Goal: Task Accomplishment & Management: Manage account settings

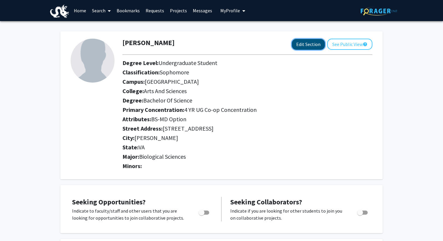
click at [305, 42] on button "Edit Section" at bounding box center [308, 44] width 33 height 11
select select "sophomore"
select select "[GEOGRAPHIC_DATA]"
select select "Arts and Sciences"
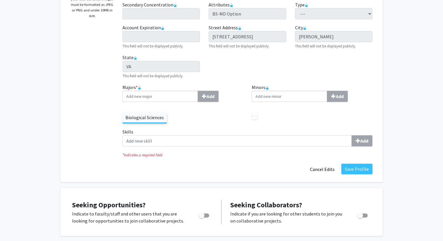
scroll to position [140, 0]
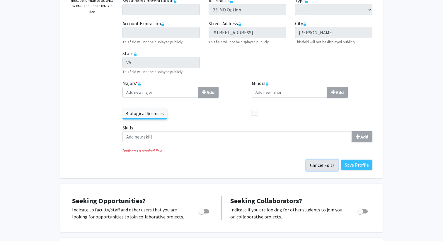
click at [322, 169] on button "Cancel Edits" at bounding box center [322, 165] width 32 height 11
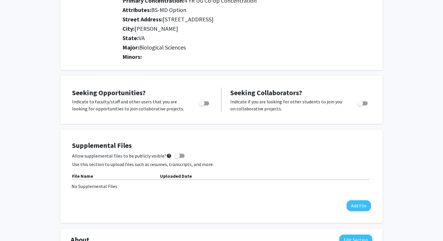
scroll to position [112, 0]
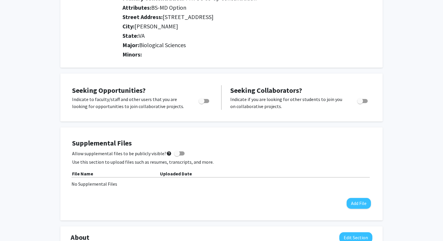
click at [203, 101] on span "Toggle" at bounding box center [202, 101] width 6 height 6
click at [202, 103] on input "Are you actively seeking opportunities?" at bounding box center [201, 103] width 0 height 0
checkbox input "true"
click at [233, 116] on div "Seeking Opportunities? Indicate to faculty/staff and other users that you are l…" at bounding box center [221, 98] width 322 height 48
click at [362, 104] on span "Toggle" at bounding box center [360, 101] width 6 height 6
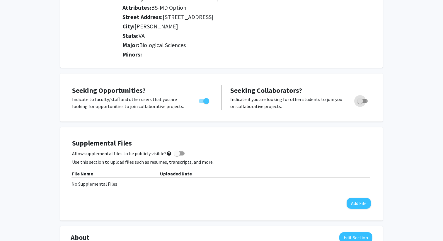
click at [360, 103] on input "Would you like to receive other student requests to work with you?" at bounding box center [360, 103] width 0 height 0
checkbox input "true"
click at [393, 103] on div "[PERSON_NAME] Edit Section See Public View help Degree Level: Undergraduate Stu…" at bounding box center [221, 223] width 443 height 629
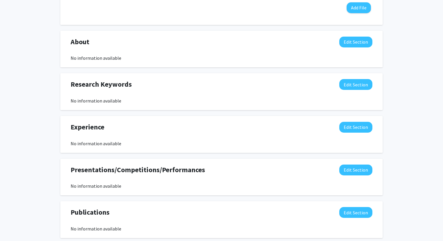
scroll to position [308, 0]
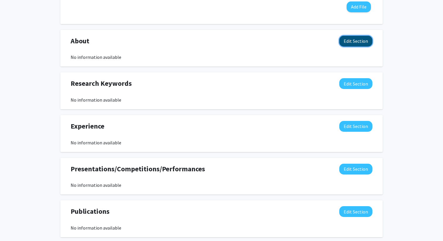
click at [349, 41] on button "Edit Section" at bounding box center [355, 41] width 33 height 11
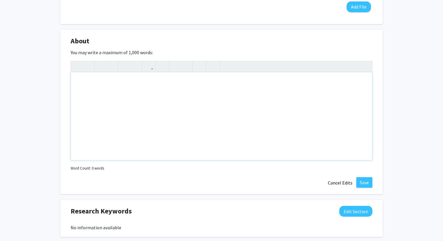
click at [193, 87] on div "Note to users with screen readers: Please deactivate our accessibility plugin f…" at bounding box center [221, 116] width 301 height 88
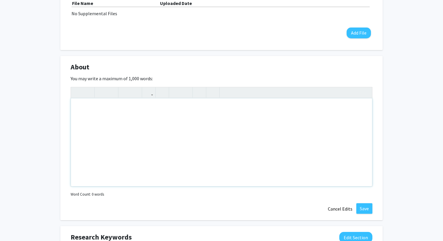
scroll to position [340, 0]
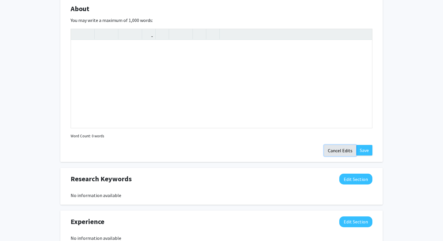
click at [332, 151] on button "Cancel Edits" at bounding box center [340, 150] width 32 height 11
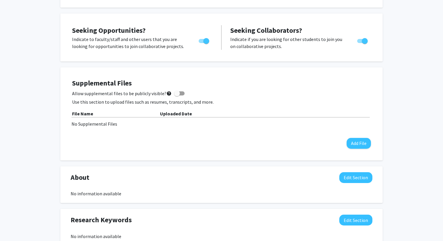
scroll to position [168, 0]
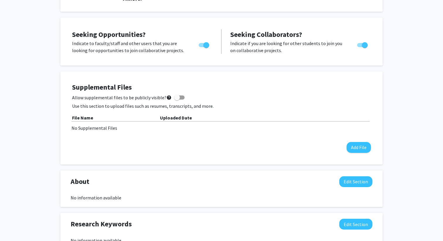
click at [43, 99] on div "[PERSON_NAME] Edit Section See Public View help Degree Level: Undergraduate Stu…" at bounding box center [221, 168] width 443 height 629
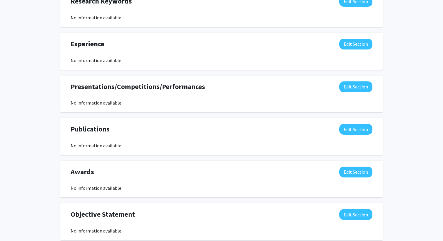
scroll to position [426, 0]
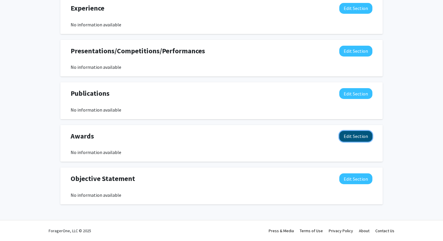
click at [353, 133] on button "Edit Section" at bounding box center [355, 136] width 33 height 11
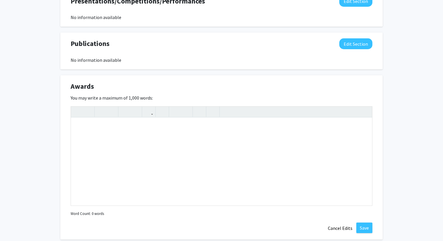
scroll to position [476, 0]
click at [95, 136] on div "Note to users with screen readers: Please deactivate our accessibility plugin f…" at bounding box center [221, 161] width 301 height 88
paste div "Note to users with screen readers: Please deactivate our accessibility plugin f…"
type textarea "<p>[PERSON_NAME] Leadership Award</p><p>[PERSON_NAME] Leadership Award</p><p>Is…"
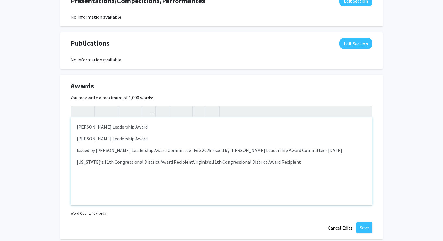
click at [94, 142] on p "[PERSON_NAME] Leadership Award" at bounding box center [221, 138] width 289 height 7
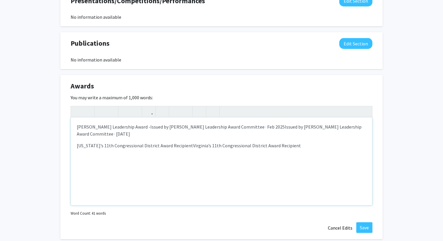
drag, startPoint x: 278, startPoint y: 127, endPoint x: 286, endPoint y: 134, distance: 10.6
click at [286, 134] on p "[PERSON_NAME] Leadership Award - Issued by [PERSON_NAME] Leadership Award Commi…" at bounding box center [221, 130] width 289 height 14
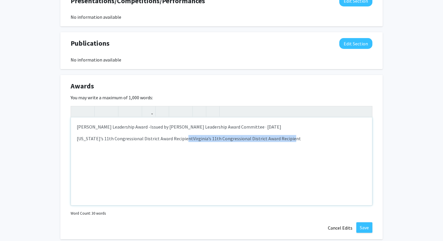
drag, startPoint x: 181, startPoint y: 138, endPoint x: 288, endPoint y: 140, distance: 106.4
click at [287, 140] on p "[US_STATE]’s 11th Congressional District Award RecipientVirginia’s 11th Congres…" at bounding box center [221, 138] width 289 height 7
click at [150, 127] on span "Issued by [PERSON_NAME] Leadership Award Committee · [DATE]" at bounding box center [215, 127] width 131 height 6
click at [290, 127] on p "[PERSON_NAME] Leadership Award ( Issued by [PERSON_NAME] Leadership Award Commi…" at bounding box center [221, 126] width 289 height 7
click at [76, 126] on div "[PERSON_NAME] Leadership Award ( Issued by [PERSON_NAME] Leadership Award Commi…" at bounding box center [221, 161] width 301 height 88
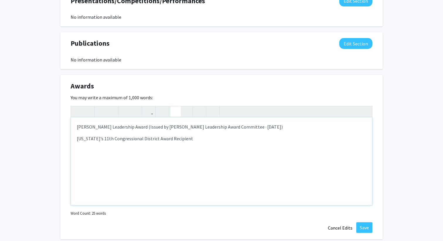
click at [175, 114] on icon "button" at bounding box center [175, 112] width 5 height 10
click at [74, 140] on div "[PERSON_NAME] Leadership Award ( Issued by [PERSON_NAME] Leadership Award Commi…" at bounding box center [221, 161] width 301 height 88
click at [126, 135] on li "[PERSON_NAME] Leadership Award ( Issued by [PERSON_NAME] Leadership Award Commi…" at bounding box center [227, 130] width 278 height 14
click at [272, 126] on span "Issued by [PERSON_NAME] Leadership Award Committee · [DATE]):" at bounding box center [228, 127] width 133 height 6
click at [180, 135] on li "[PERSON_NAME] Leadership Award ( Issued by [PERSON_NAME] Leadership Award Commi…" at bounding box center [227, 130] width 278 height 14
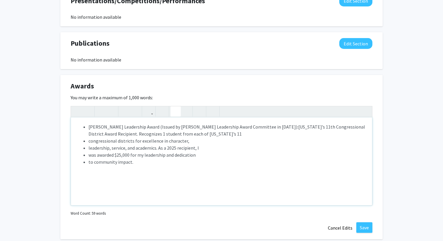
click at [89, 163] on li "to community impact." at bounding box center [227, 162] width 278 height 7
click at [88, 157] on li "was awarded $25,000 for my leadership and dedication to community impact." at bounding box center [227, 154] width 278 height 7
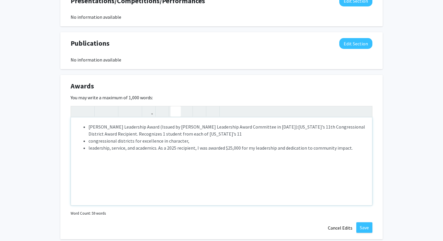
click at [87, 149] on ul "[PERSON_NAME] Leadership Award ( Issued by [PERSON_NAME] Leadership Award Commi…" at bounding box center [221, 137] width 289 height 28
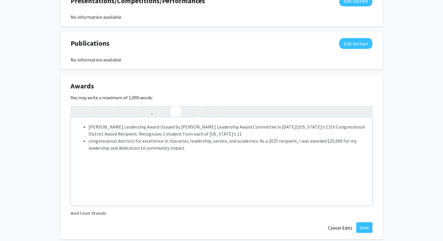
click at [88, 141] on li "congressional districts for excellence in character, leadership, service, and a…" at bounding box center [227, 144] width 278 height 14
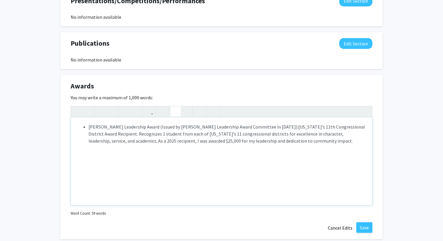
click at [125, 134] on li "[PERSON_NAME] Leadership Award ( Issued by [PERSON_NAME] Leadership Award Commi…" at bounding box center [227, 133] width 278 height 21
click at [91, 126] on li "[PERSON_NAME] Leadership Award ( Issued by [PERSON_NAME] Leadership Award Commi…" at bounding box center [227, 133] width 278 height 21
click at [89, 127] on li "[PERSON_NAME] Leadership Award ( Issued by [PERSON_NAME] Leadership Award Commi…" at bounding box center [227, 133] width 278 height 21
drag, startPoint x: 296, startPoint y: 128, endPoint x: 124, endPoint y: 135, distance: 172.1
click at [124, 135] on li "[PERSON_NAME] Leadership Award ( Issued by [PERSON_NAME] Leadership Award Commi…" at bounding box center [227, 133] width 278 height 21
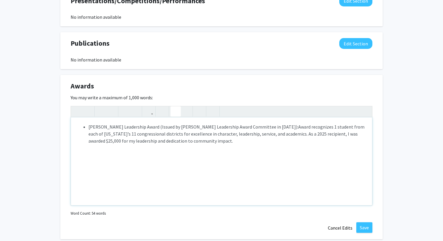
click at [157, 128] on li "[PERSON_NAME] Leadership Award ( Issued by [PERSON_NAME] Leadership Award Commi…" at bounding box center [227, 133] width 278 height 21
copy li "Issued by [PERSON_NAME] Leadership Award Committee in [DATE]): Award recognizes…"
drag, startPoint x: 157, startPoint y: 128, endPoint x: 296, endPoint y: 129, distance: 138.6
click at [296, 129] on li "[PERSON_NAME] Leadership Award ( Issued by [PERSON_NAME] Leadership Award Commi…" at bounding box center [227, 133] width 278 height 21
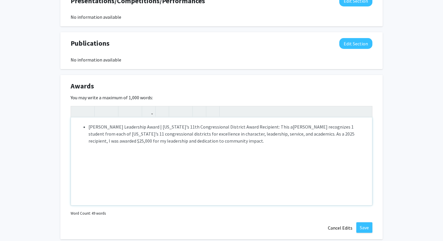
click at [263, 128] on li "[PERSON_NAME] Leadership Award | [US_STATE]’s 11th Congressional District Award…" at bounding box center [227, 133] width 278 height 21
click at [230, 126] on li "[PERSON_NAME] Leadership Award | [US_STATE]’s 11th Congressional District Award…" at bounding box center [227, 133] width 278 height 21
type textarea "<p><ul><li>[PERSON_NAME] Leadership Award | [US_STATE]’s 11th Congressional Dis…"
click at [90, 128] on li "[PERSON_NAME] Leadership Award | [US_STATE]’s 11th Congressional District 2025 …" at bounding box center [227, 133] width 278 height 21
click at [87, 127] on ul "[PERSON_NAME] Leadership Award | [US_STATE]’s 11th Congressional District 2025 …" at bounding box center [221, 133] width 289 height 21
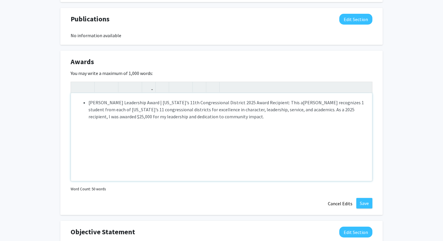
scroll to position [502, 0]
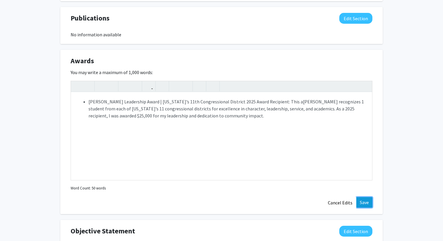
click at [366, 200] on button "Save" at bounding box center [364, 202] width 16 height 11
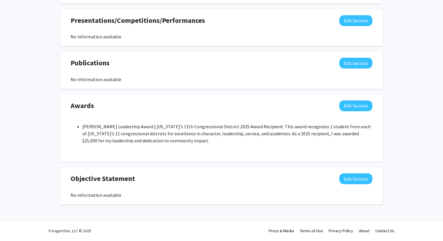
scroll to position [457, 0]
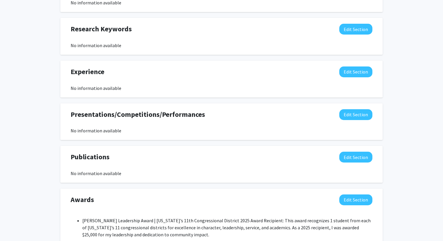
scroll to position [362, 0]
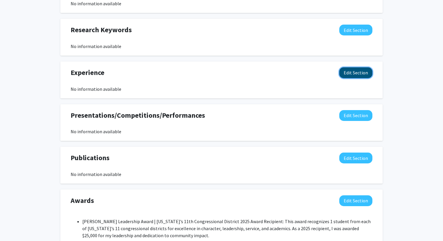
click at [355, 70] on button "Edit Section" at bounding box center [355, 72] width 33 height 11
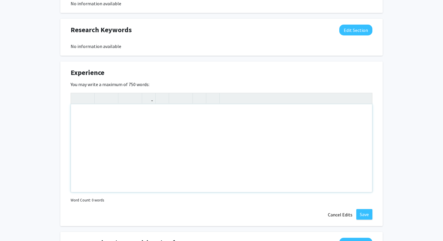
click at [168, 123] on div "Note to users with screen readers: Please deactivate our accessibility plugin f…" at bounding box center [221, 148] width 301 height 88
paste div "Note to users with screen readers: Please deactivate our accessibility plugin f…"
type textarea "<p>[MEDICAL_DATA]-1 Pathogenesis Research Intern | [PERSON_NAME] [PERSON_NAME] …"
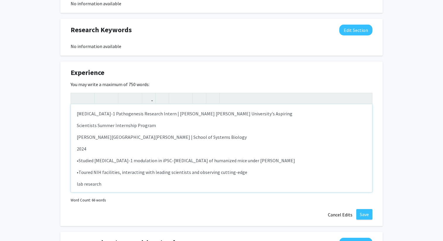
scroll to position [29, 0]
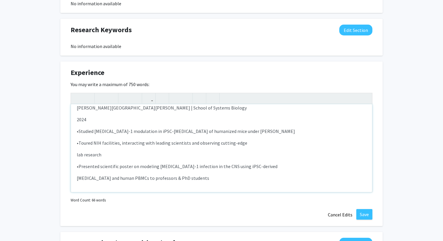
click at [74, 178] on div "[MEDICAL_DATA]-1 Pathogenesis Research Intern | [PERSON_NAME][GEOGRAPHIC_DATA][…" at bounding box center [221, 148] width 301 height 88
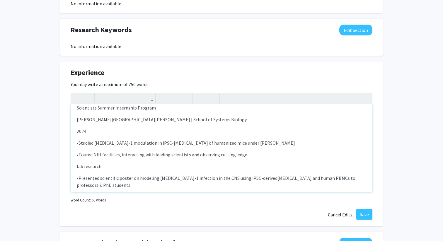
click at [79, 179] on p "•Presented scientific poster on modeling [MEDICAL_DATA]-1 infection in the CNS …" at bounding box center [221, 182] width 289 height 14
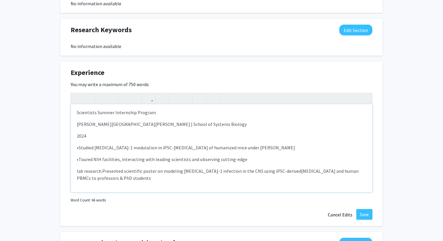
click at [76, 171] on div "[MEDICAL_DATA]-1 Pathogenesis Research Intern | [PERSON_NAME][GEOGRAPHIC_DATA][…" at bounding box center [221, 148] width 301 height 88
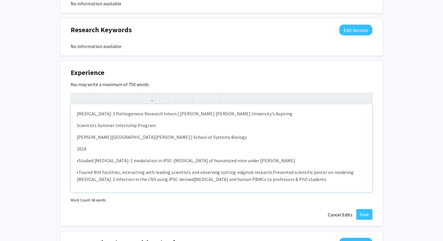
click at [78, 172] on p "•Toured NIH facilities, interacting with leading scientists and observing cutti…" at bounding box center [221, 176] width 289 height 14
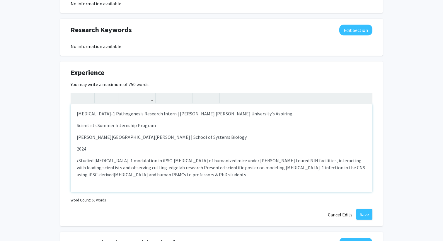
click at [78, 162] on p "•Studied [MEDICAL_DATA]-1 modulation in iPSC-[MEDICAL_DATA] of humanized mice u…" at bounding box center [221, 167] width 289 height 21
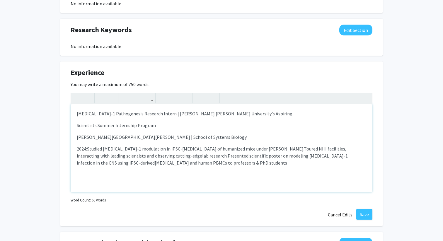
click at [76, 150] on div "[MEDICAL_DATA]-1 Pathogenesis Research Intern | [PERSON_NAME][GEOGRAPHIC_DATA][…" at bounding box center [221, 148] width 301 height 88
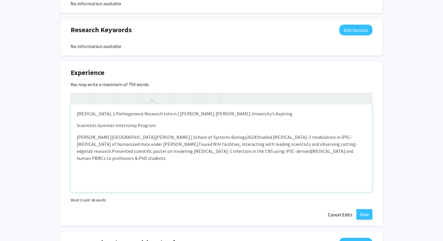
click at [74, 137] on div "[MEDICAL_DATA]-1 Pathogenesis Research Intern | [PERSON_NAME][GEOGRAPHIC_DATA][…" at bounding box center [221, 148] width 301 height 88
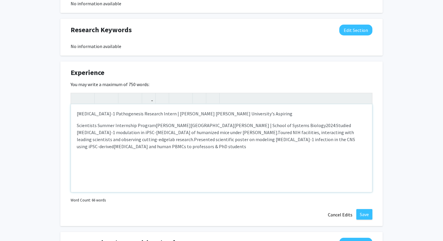
click at [74, 124] on div "[MEDICAL_DATA]-1 Pathogenesis Research Intern | [PERSON_NAME][GEOGRAPHIC_DATA][…" at bounding box center [221, 148] width 301 height 88
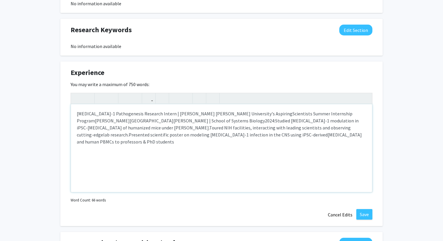
click at [74, 115] on div "[MEDICAL_DATA]-1 Pathogenesis Research Intern | [PERSON_NAME][GEOGRAPHIC_DATA][…" at bounding box center [221, 148] width 301 height 88
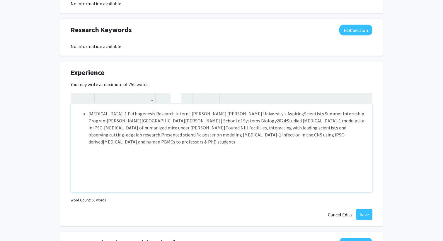
click at [176, 96] on icon "button" at bounding box center [175, 98] width 5 height 10
drag, startPoint x: 306, startPoint y: 114, endPoint x: 355, endPoint y: 114, distance: 48.9
click at [355, 114] on li "[MEDICAL_DATA]-1 Pathogenesis Research Intern | [PERSON_NAME][GEOGRAPHIC_DATA][…" at bounding box center [227, 127] width 278 height 35
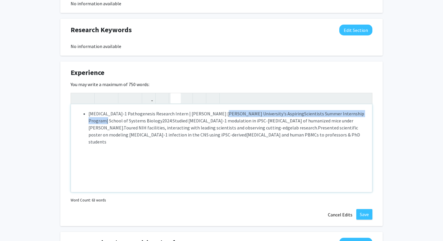
drag, startPoint x: 214, startPoint y: 114, endPoint x: 306, endPoint y: 115, distance: 92.3
click at [306, 115] on li "[MEDICAL_DATA]-1 Pathogenesis Research Intern | [PERSON_NAME] [PERSON_NAME] Uni…" at bounding box center [227, 127] width 278 height 35
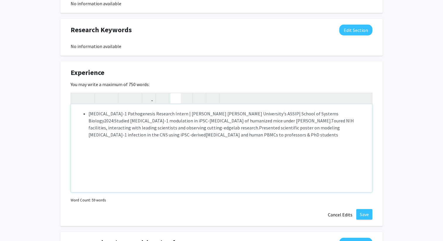
click at [161, 114] on li "[MEDICAL_DATA]-1 Pathogenesis Research Intern | [PERSON_NAME][GEOGRAPHIC_DATA][…" at bounding box center [227, 124] width 278 height 28
drag, startPoint x: 161, startPoint y: 114, endPoint x: 224, endPoint y: 113, distance: 62.7
click at [224, 113] on li "[MEDICAL_DATA]-1 Pathogenesis Research Intern | [PERSON_NAME][GEOGRAPHIC_DATA][…" at bounding box center [227, 124] width 278 height 28
copy li "[PERSON_NAME] [PERSON_NAME] University's ASSIP"
click at [88, 114] on li "[MEDICAL_DATA]-1 Pathogenesis Research Intern | School of Systems Biology 2024:…" at bounding box center [227, 124] width 278 height 28
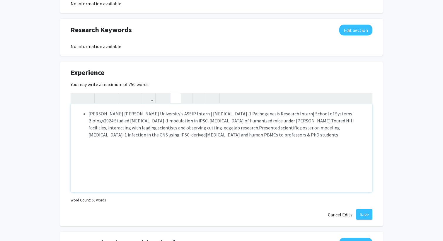
click at [114, 118] on span "2024:" at bounding box center [109, 121] width 10 height 6
click at [142, 114] on li "[PERSON_NAME] [PERSON_NAME] University's ASSIP Intern | [MEDICAL_DATA]-1 Pathog…" at bounding box center [227, 124] width 278 height 28
click at [86, 112] on ul "[PERSON_NAME] [PERSON_NAME] University's 2024 ASSIP Intern | [MEDICAL_DATA]-1 P…" at bounding box center [221, 124] width 289 height 28
click at [306, 118] on span "Studied [MEDICAL_DATA]-1 modulation in iPSC-[MEDICAL_DATA] of humanized mice un…" at bounding box center [213, 121] width 217 height 6
click at [241, 122] on span "Toured NIH facilities, interacting with leading scientists and observing cuttin…" at bounding box center [217, 124] width 259 height 13
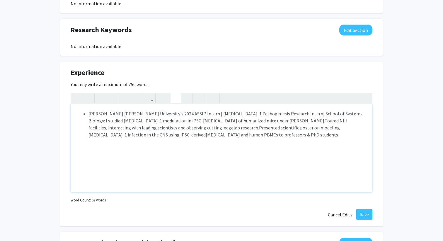
click at [176, 121] on span "tudied [MEDICAL_DATA]-1 modulation in iPSC-[MEDICAL_DATA] of humanized mice und…" at bounding box center [217, 121] width 214 height 6
click at [171, 120] on span "tudied [MEDICAL_DATA]-1 modulation in iPSC-[MEDICAL_DATA] of humanized mice und…" at bounding box center [219, 121] width 219 height 6
click at [243, 122] on span "tudied [MEDICAL_DATA]-1 modulation in iPSC-[MEDICAL_DATA] of humanized mice und…" at bounding box center [216, 124] width 257 height 13
click at [236, 138] on li "[PERSON_NAME] [PERSON_NAME] University's 2024 ASSIP Intern | [MEDICAL_DATA]-1 P…" at bounding box center [227, 127] width 278 height 35
click at [214, 132] on span "Presented scientific poster on modeling [MEDICAL_DATA]-1 infection in the CNS u…" at bounding box center [206, 135] width 199 height 6
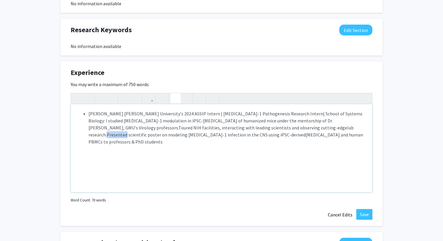
click at [214, 132] on span "Presented scientific poster on modeling [MEDICAL_DATA]-1 infection in the CNS u…" at bounding box center [206, 135] width 199 height 6
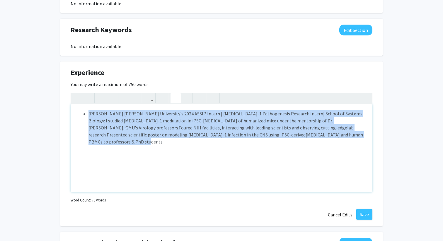
click at [214, 132] on span "Presented scientific poster on modeling [MEDICAL_DATA]-1 infection in the CNS u…" at bounding box center [206, 135] width 199 height 6
copy li "[PERSON_NAME] [PERSON_NAME] University's 2024 ASSIP Intern | [MEDICAL_DATA]-1 P…"
click at [214, 132] on span "Presented scientific poster on modeling [MEDICAL_DATA]-1 infection in the CNS u…" at bounding box center [206, 135] width 199 height 6
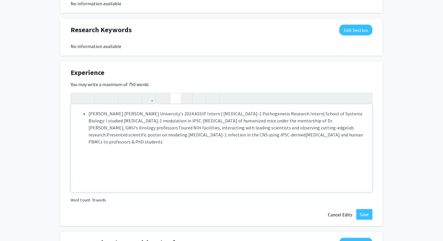
click at [252, 132] on span "Presented scientific poster on modeling [MEDICAL_DATA]-1 infection in the CNS u…" at bounding box center [206, 135] width 199 height 6
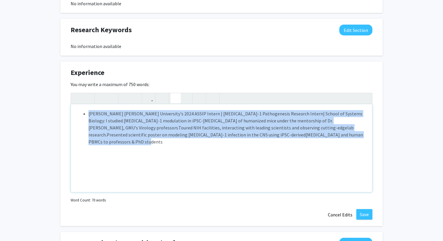
click at [252, 132] on span "Presented scientific poster on modeling [MEDICAL_DATA]-1 infection in the CNS u…" at bounding box center [206, 135] width 199 height 6
copy li "[PERSON_NAME] [PERSON_NAME] University's 2024 ASSIP Intern | [MEDICAL_DATA]-1 P…"
click at [252, 132] on span "Presented scientific poster on modeling [MEDICAL_DATA]-1 infection in the CNS u…" at bounding box center [206, 135] width 199 height 6
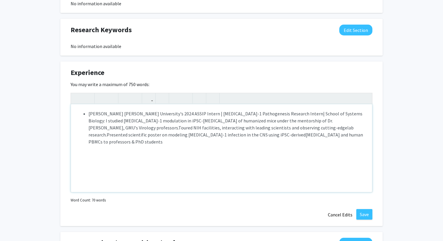
click at [257, 121] on span "tudied [MEDICAL_DATA]-1 modulation in iPSC-[MEDICAL_DATA] of humanized mice und…" at bounding box center [210, 124] width 244 height 13
click at [281, 122] on span "tudied [MEDICAL_DATA]-1 modulation in iPSC-[MEDICAL_DATA] of humanized mice und…" at bounding box center [210, 124] width 244 height 13
click at [184, 120] on span "tudied [MEDICAL_DATA]-1 modulation in iPSC-[MEDICAL_DATA] of humanized mice und…" at bounding box center [210, 124] width 244 height 13
click at [226, 141] on div "[PERSON_NAME][GEOGRAPHIC_DATA][PERSON_NAME]'s 2024 ASSIP Intern | [MEDICAL_DATA…" at bounding box center [221, 148] width 301 height 88
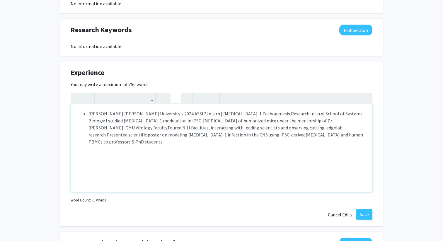
click at [110, 118] on span ": I s" at bounding box center [107, 121] width 6 height 6
click at [188, 99] on icon "button" at bounding box center [185, 98] width 5 height 10
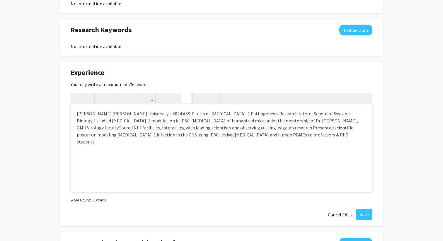
click at [188, 99] on icon "button" at bounding box center [185, 98] width 5 height 10
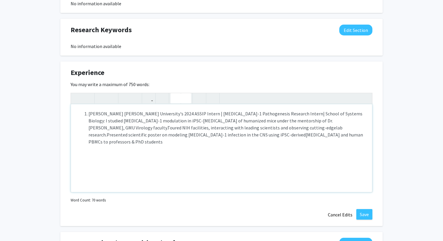
click at [178, 100] on button "button" at bounding box center [176, 98] width 10 height 10
click at [110, 118] on span ": I s" at bounding box center [107, 121] width 6 height 6
type textarea "<p><ul><li><span style="font-size: 1rem;">[PERSON_NAME][GEOGRAPHIC_DATA][PERSON…"
click at [291, 125] on span "Toured NIH facilities, interacting with leading scientists and observing cuttin…" at bounding box center [251, 128] width 169 height 6
click at [290, 122] on span "tudied [MEDICAL_DATA]-1 modulation in iPSC-[MEDICAL_DATA] of humanized mice und…" at bounding box center [210, 124] width 244 height 13
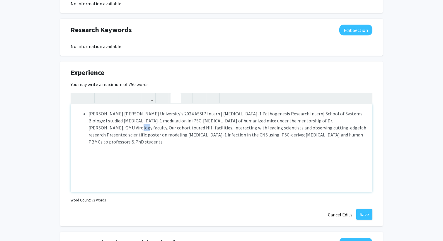
click at [290, 122] on span "tudied [MEDICAL_DATA]-1 modulation in iPSC-[MEDICAL_DATA] of humanized mice und…" at bounding box center [210, 124] width 244 height 13
click at [249, 123] on span "tudied [MEDICAL_DATA]-1 modulation in iPSC-[MEDICAL_DATA] of humanized mice und…" at bounding box center [210, 124] width 244 height 13
click at [237, 132] on span "Presented scientific poster on modeling [MEDICAL_DATA]-1 infection in the CNS u…" at bounding box center [206, 135] width 199 height 6
click at [197, 124] on li "[PERSON_NAME][GEOGRAPHIC_DATA][PERSON_NAME]'s 2024 ASSIP Intern | [MEDICAL_DATA…" at bounding box center [227, 127] width 278 height 35
click at [236, 127] on span "lab research. We p" at bounding box center [226, 131] width 276 height 13
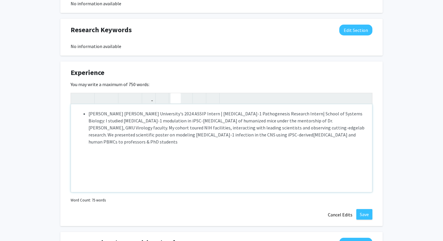
click at [237, 127] on span "lab research. We p" at bounding box center [226, 131] width 276 height 13
click at [258, 132] on span "resented scientific poster on modeling [MEDICAL_DATA]-1 infection in the CNS us…" at bounding box center [211, 135] width 196 height 6
click at [298, 119] on span "tudied [MEDICAL_DATA]-1 modulation in iPSC-[MEDICAL_DATA] of humanized mice und…" at bounding box center [210, 124] width 244 height 13
click at [253, 135] on li "[PERSON_NAME][GEOGRAPHIC_DATA][PERSON_NAME]'s 2024 ASSIP Intern | [MEDICAL_DATA…" at bounding box center [227, 127] width 278 height 35
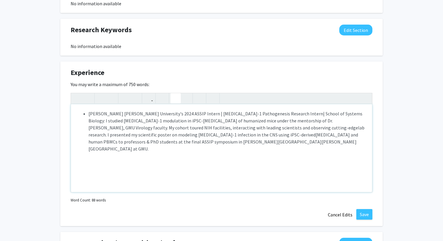
click at [155, 113] on span "[PERSON_NAME] [PERSON_NAME] University's 2024 ASSIP Intern | [MEDICAL_DATA]-1 P…" at bounding box center [205, 114] width 235 height 6
click at [122, 120] on span "tudied [MEDICAL_DATA]-1 modulation in iPSC-[MEDICAL_DATA] of humanized mice und…" at bounding box center [210, 124] width 244 height 13
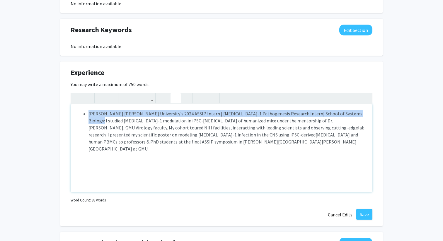
drag, startPoint x: 88, startPoint y: 113, endPoint x: 302, endPoint y: 116, distance: 213.9
click at [302, 116] on li "[PERSON_NAME][GEOGRAPHIC_DATA][PERSON_NAME]'s 2024 ASSIP Intern | [MEDICAL_DATA…" at bounding box center [227, 131] width 278 height 42
type textarea "<p><ul><li><strong><span style="font-size: 1rem;">[PERSON_NAME][GEOGRAPHIC_DATA…"
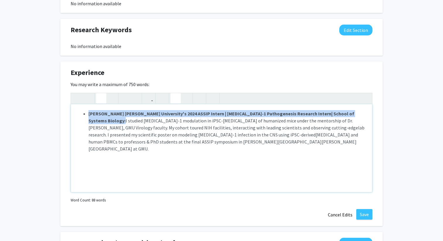
click at [103, 98] on icon "button" at bounding box center [101, 98] width 5 height 10
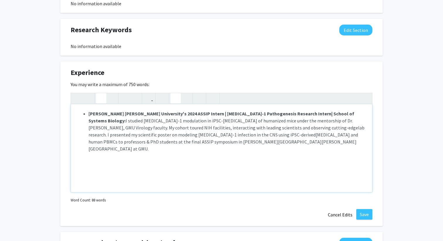
click at [271, 144] on li "[PERSON_NAME][GEOGRAPHIC_DATA][PERSON_NAME]'s 2024 ASSIP Intern | [MEDICAL_DATA…" at bounding box center [227, 131] width 278 height 42
click at [360, 212] on button "Save" at bounding box center [364, 214] width 16 height 11
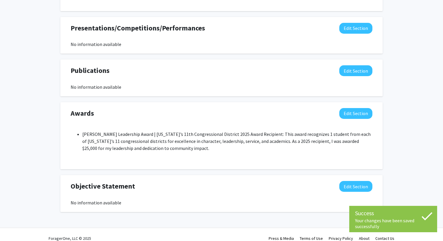
scroll to position [487, 0]
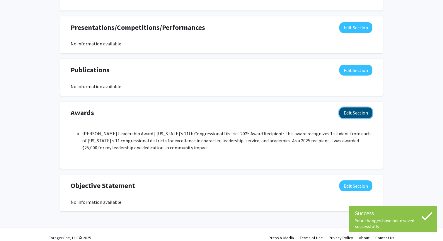
click at [350, 108] on button "Edit Section" at bounding box center [355, 113] width 33 height 11
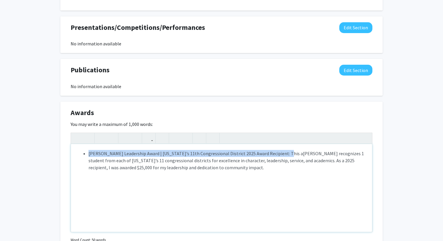
drag, startPoint x: 88, startPoint y: 147, endPoint x: 273, endPoint y: 148, distance: 185.2
click at [273, 150] on li "[PERSON_NAME] Leadership Award | [US_STATE]’s 11th Congressional District 2025 …" at bounding box center [227, 160] width 278 height 21
drag, startPoint x: 275, startPoint y: 147, endPoint x: 89, endPoint y: 148, distance: 185.2
click at [89, 150] on li "[PERSON_NAME] Leadership Award | [US_STATE]’s 11th Congressional District 2025 …" at bounding box center [227, 160] width 278 height 21
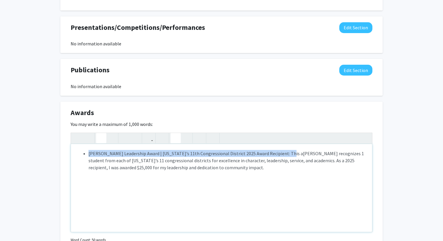
type textarea "<p><ul><li><strong>[PERSON_NAME] Leadership Award | [US_STATE]’s 11th Congressi…"
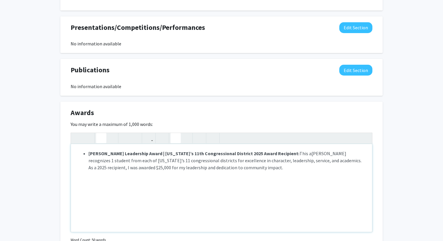
click at [99, 133] on use "button" at bounding box center [99, 133] width 0 height 0
click at [139, 163] on li "[PERSON_NAME] Leadership Award | [US_STATE]’s 11th Congressional District 2025 …" at bounding box center [227, 160] width 278 height 21
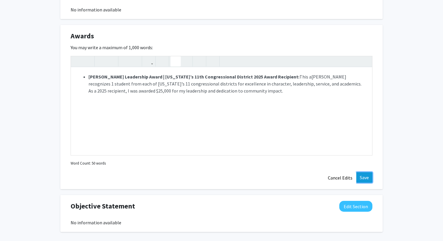
click at [368, 172] on button "Save" at bounding box center [364, 177] width 16 height 11
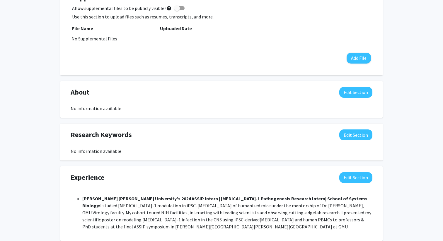
scroll to position [256, 0]
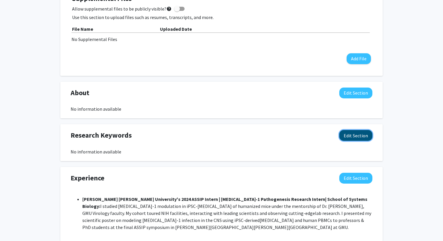
click at [354, 134] on button "Edit Section" at bounding box center [355, 135] width 33 height 11
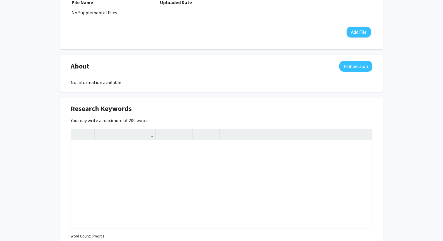
scroll to position [287, 0]
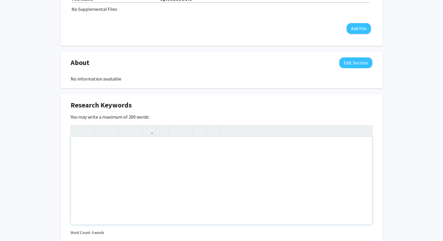
click at [197, 149] on div "Note to users with screen readers: Please deactivate our accessibility plugin f…" at bounding box center [221, 181] width 301 height 88
paste div "Note to users with screen readers: Please deactivate our accessibility plugin f…"
type textarea "<p>Hematology, oncology, [MEDICAL_DATA], platelet activation, hematopoiesis, co…"
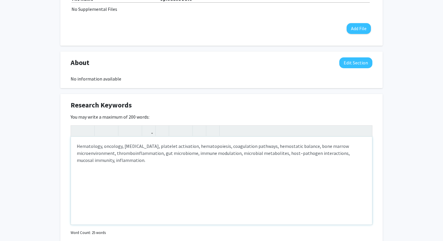
click at [124, 151] on p "Hematology, oncology, [MEDICAL_DATA], platelet activation, hematopoiesis, coagu…" at bounding box center [221, 153] width 289 height 21
click at [99, 126] on use "button" at bounding box center [99, 126] width 0 height 0
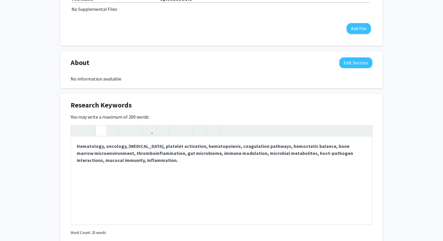
click at [352, 117] on div "You may write a maximum of 200 words: <p><strong>Hematology, oncology, [MEDICAL…" at bounding box center [222, 175] width 302 height 124
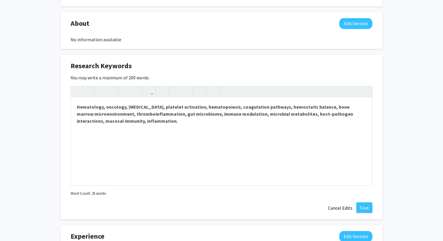
scroll to position [332, 0]
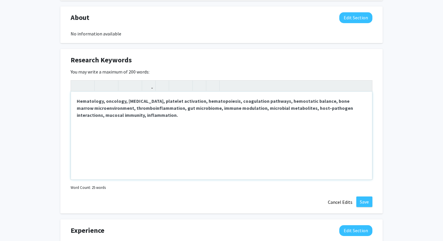
click at [189, 109] on strong "Hematology, oncology, [MEDICAL_DATA], platelet activation, hematopoiesis, coagu…" at bounding box center [215, 108] width 276 height 20
click at [110, 83] on icon "button" at bounding box center [111, 86] width 5 height 10
click at [151, 115] on p "Hematology, oncology, [MEDICAL_DATA], platelet activation, hematopoiesis, coagu…" at bounding box center [221, 108] width 289 height 21
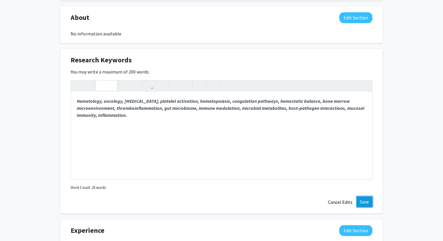
click at [364, 197] on button "Save" at bounding box center [364, 202] width 16 height 11
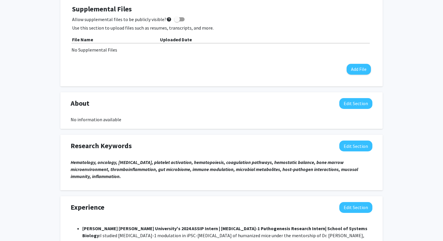
scroll to position [245, 0]
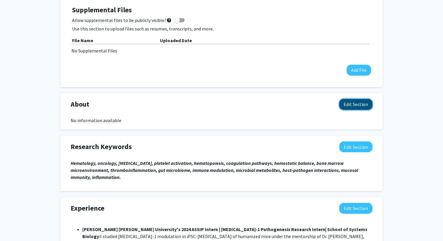
click at [346, 105] on button "Edit Section" at bounding box center [355, 104] width 33 height 11
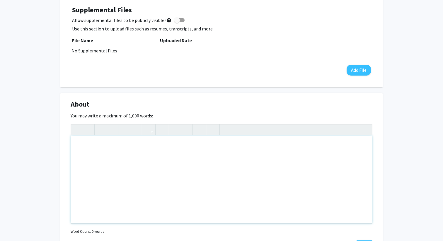
click at [170, 152] on div "Note to users with screen readers: Please deactivate our accessibility plugin f…" at bounding box center [221, 180] width 301 height 88
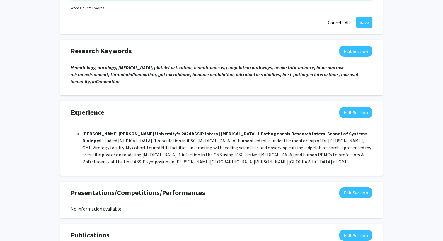
scroll to position [459, 0]
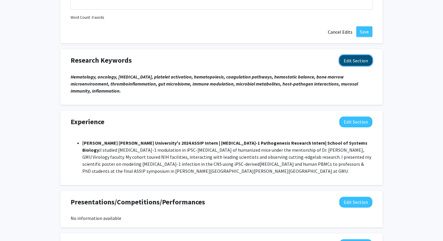
click at [351, 64] on button "Edit Section" at bounding box center [355, 60] width 33 height 11
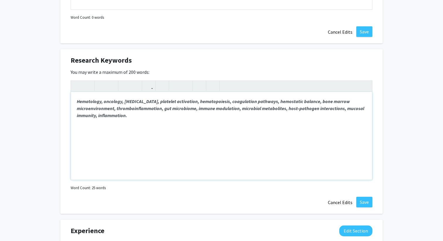
click at [225, 108] on em "Hematology, oncology, [MEDICAL_DATA], platelet activation, hematopoiesis, coagu…" at bounding box center [220, 108] width 287 height 20
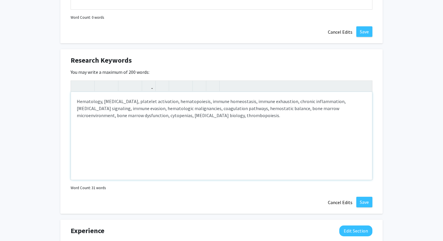
click at [143, 107] on p "Hematology, [MEDICAL_DATA], platelet activation, hematopoiesis, immune homeosta…" at bounding box center [221, 108] width 289 height 21
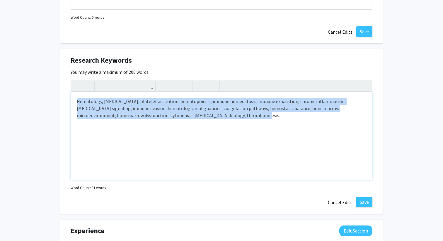
click at [143, 107] on p "Hematology, [MEDICAL_DATA], platelet activation, hematopoiesis, immune homeosta…" at bounding box center [221, 108] width 289 height 21
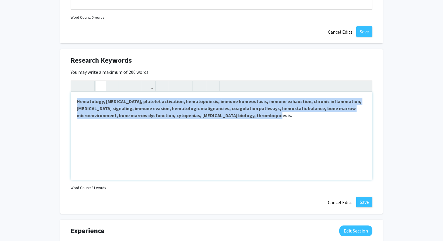
click at [99, 81] on use "button" at bounding box center [99, 81] width 0 height 0
type textarea "<p><strong><em>Hematology, [MEDICAL_DATA], platelet activation, hematopoiesis, …"
click at [112, 86] on icon "button" at bounding box center [111, 86] width 5 height 10
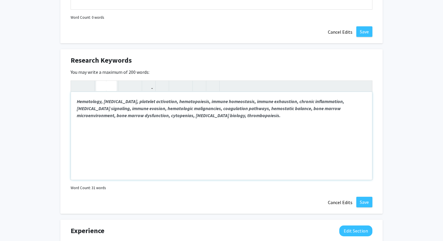
click at [134, 117] on em "Hematology, [MEDICAL_DATA], platelet activation, hematopoiesis, immune homeosta…" at bounding box center [211, 108] width 268 height 20
copy em "cytopenias"
click at [155, 116] on em "Hematology, [MEDICAL_DATA], platelet activation, hematopoiesis, immune homeosta…" at bounding box center [211, 108] width 268 height 20
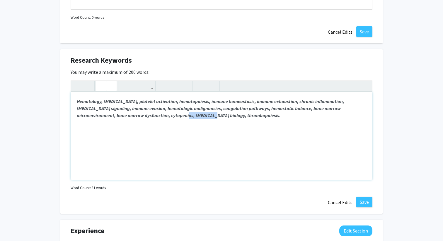
copy em "[MEDICAL_DATA]"
click at [202, 117] on em "Hematology, [MEDICAL_DATA], platelet activation, hematopoiesis, immune homeosta…" at bounding box center [211, 108] width 268 height 20
copy em "thrombopoiesis"
click at [253, 114] on p "Hematology, [MEDICAL_DATA], platelet activation, hematopoiesis, immune homeosta…" at bounding box center [221, 108] width 289 height 21
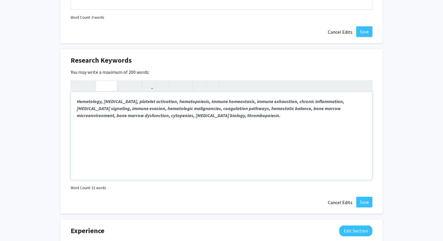
click at [208, 113] on em "Hematology, [MEDICAL_DATA], platelet activation, hematopoiesis, immune homeosta…" at bounding box center [211, 108] width 268 height 20
click at [346, 152] on div "Hematology, [MEDICAL_DATA], platelet activation, hematopoiesis, immune homeosta…" at bounding box center [221, 136] width 301 height 88
click at [368, 198] on button "Save" at bounding box center [364, 202] width 16 height 11
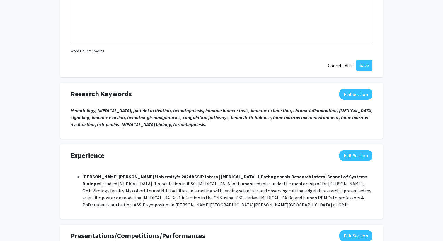
scroll to position [427, 0]
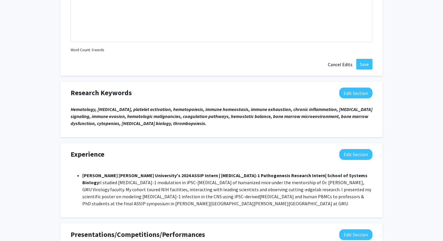
click at [408, 121] on div "[PERSON_NAME] Edit Section See Public View help Degree Level: Undergraduate Stu…" at bounding box center [221, 15] width 443 height 843
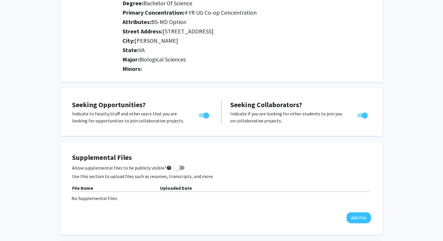
scroll to position [0, 0]
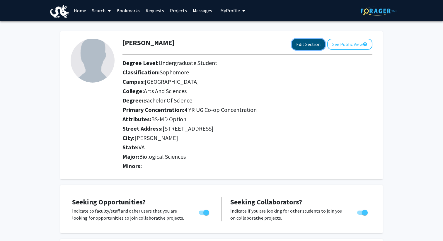
click at [306, 42] on button "Edit Section" at bounding box center [308, 44] width 33 height 11
select select "sophomore"
select select "[GEOGRAPHIC_DATA]"
select select "Arts and Sciences"
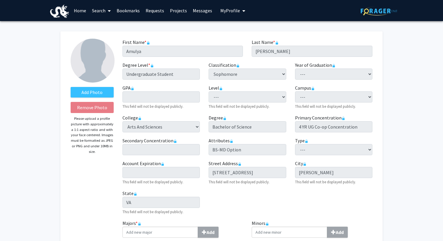
click at [375, 10] on img at bounding box center [379, 10] width 37 height 9
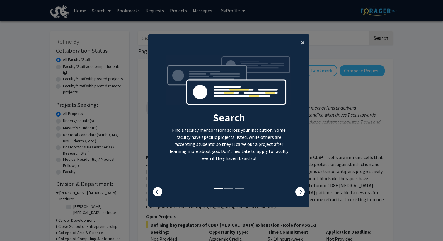
click at [303, 42] on span "×" at bounding box center [303, 42] width 4 height 9
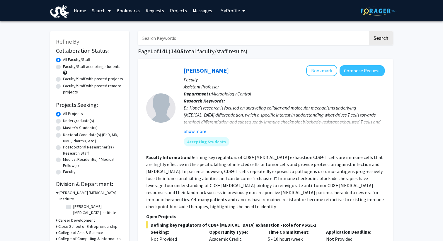
click at [74, 172] on label "Faculty" at bounding box center [69, 172] width 13 height 6
click at [67, 172] on input "Faculty" at bounding box center [65, 171] width 4 height 4
radio input "true"
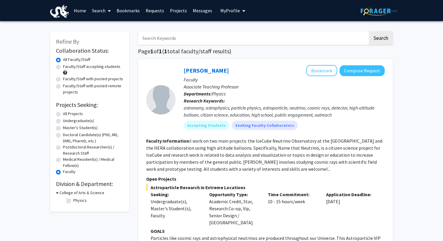
click at [226, 11] on span "My Profile" at bounding box center [230, 11] width 20 height 6
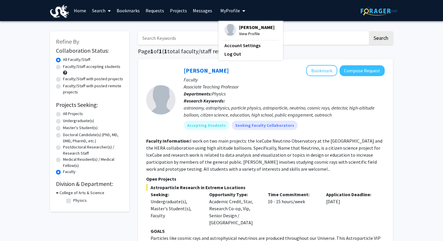
click at [239, 31] on span "View Profile" at bounding box center [256, 33] width 35 height 6
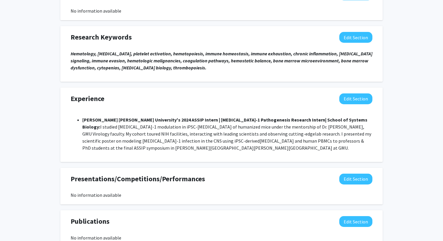
scroll to position [276, 0]
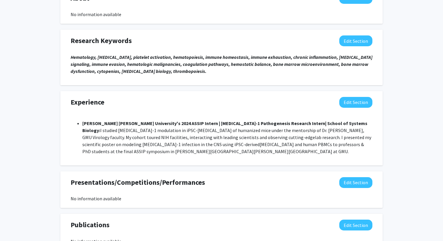
click at [363, 31] on div "Research Keywords Edit Section Hematology, [MEDICAL_DATA], platelet activation,…" at bounding box center [221, 58] width 322 height 56
click at [359, 38] on button "Edit Section" at bounding box center [355, 40] width 33 height 11
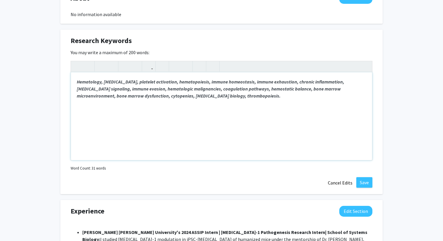
click at [212, 86] on em "Hematology, [MEDICAL_DATA], platelet activation, hematopoiesis, immune homeosta…" at bounding box center [211, 89] width 268 height 20
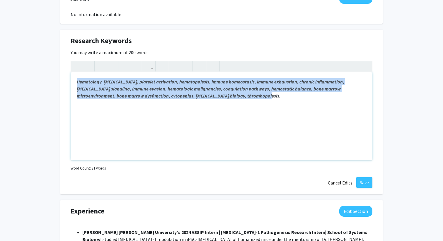
click at [212, 86] on em "Hematology, [MEDICAL_DATA], platelet activation, hematopoiesis, immune homeosta…" at bounding box center [211, 89] width 268 height 20
copy em "Hematology, [MEDICAL_DATA], platelet activation, hematopoiesis, immune homeosta…"
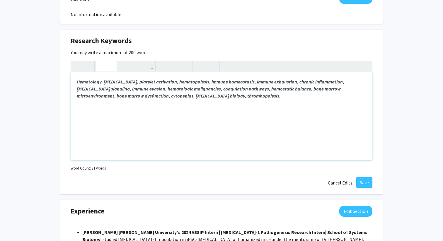
click at [210, 86] on em "Hematology, [MEDICAL_DATA], platelet activation, hematopoiesis, immune homeosta…" at bounding box center [211, 89] width 268 height 20
click at [191, 91] on em "Hematology, [MEDICAL_DATA], platelet activation, hematopoiesis, immune homeosta…" at bounding box center [211, 89] width 268 height 20
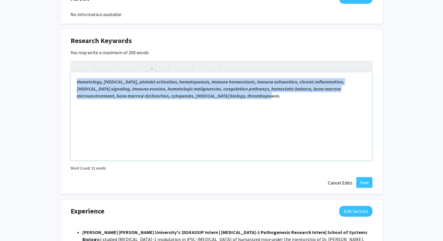
click at [191, 91] on em "Hematology, [MEDICAL_DATA], platelet activation, hematopoiesis, immune homeosta…" at bounding box center [211, 89] width 268 height 20
paste div "Note to users with screen readers: Please deactivate our accessibility plugin f…"
type textarea "<p>Hematology, [MEDICAL_DATA], [MEDICAL_DATA], platelet activation, bone marrow…"
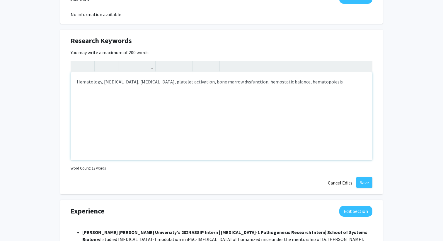
click at [180, 80] on p "Hematology, [MEDICAL_DATA], [MEDICAL_DATA], platelet activation, bone marrow dy…" at bounding box center [221, 81] width 289 height 7
click at [101, 67] on icon "button" at bounding box center [101, 67] width 5 height 10
click at [108, 67] on button "button" at bounding box center [111, 66] width 10 height 10
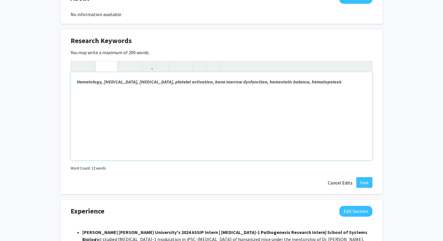
click at [75, 81] on div "Hematology, [MEDICAL_DATA], [MEDICAL_DATA], platelet activation, bone marrow dy…" at bounding box center [221, 116] width 301 height 88
click at [216, 81] on em "Hematology, [MEDICAL_DATA], [MEDICAL_DATA], platelet activation, bone marrow dy…" at bounding box center [209, 82] width 265 height 6
click at [125, 83] on em "Hematology, [MEDICAL_DATA], [MEDICAL_DATA], platelet activation, inflammation, …" at bounding box center [209, 85] width 264 height 13
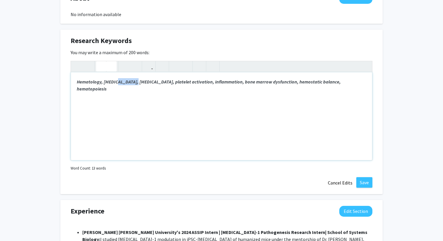
click at [125, 83] on em "Hematology, [MEDICAL_DATA], [MEDICAL_DATA], platelet activation, inflammation, …" at bounding box center [209, 85] width 264 height 13
copy em "disorders"
click at [267, 96] on div "Hematology, [MEDICAL_DATA], [MEDICAL_DATA], platelet activation, inflammation, …" at bounding box center [221, 116] width 301 height 88
click at [365, 181] on button "Save" at bounding box center [364, 182] width 16 height 11
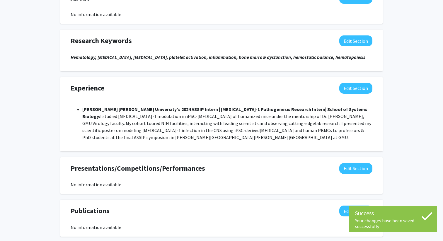
click at [397, 115] on div "[PERSON_NAME] Edit Section See Public View help Degree Level: Undergraduate Stu…" at bounding box center [221, 58] width 443 height 626
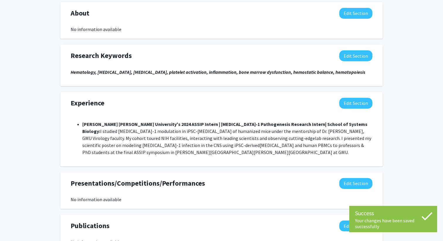
scroll to position [259, 0]
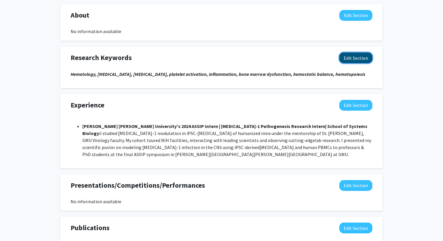
click at [359, 60] on button "Edit Section" at bounding box center [355, 57] width 33 height 11
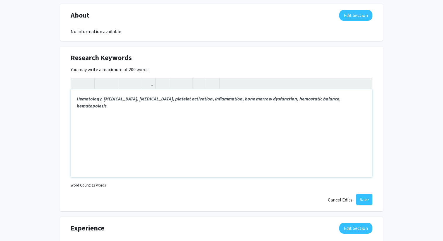
click at [138, 100] on em "Hematology, [MEDICAL_DATA], [MEDICAL_DATA], platelet activation, inflammation, …" at bounding box center [209, 102] width 264 height 13
type textarea "<p><strong><em>Hematology, [MEDICAL_DATA], [MEDICAL_DATA], [MEDICAL_DATA], plat…"
click at [365, 198] on button "Save" at bounding box center [364, 199] width 16 height 11
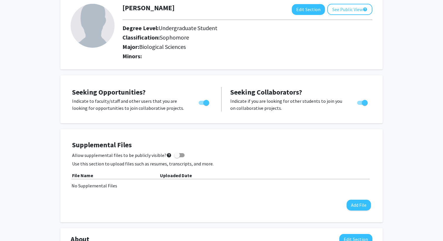
scroll to position [37, 0]
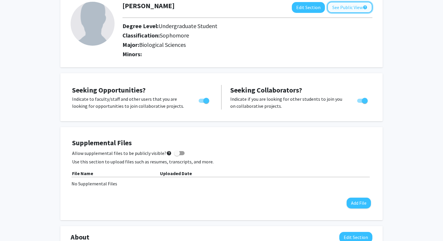
click at [353, 6] on button "See Public View help" at bounding box center [349, 7] width 45 height 11
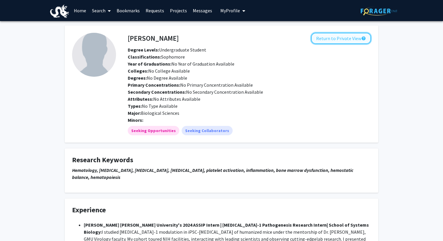
click at [326, 44] on button "Return to Private View help" at bounding box center [341, 38] width 60 height 11
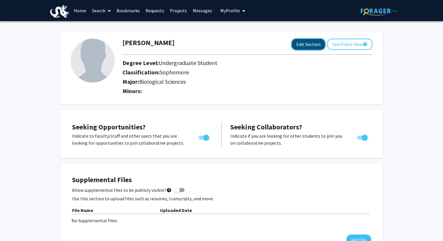
click at [301, 49] on button "Edit Section" at bounding box center [308, 44] width 33 height 11
select select "sophomore"
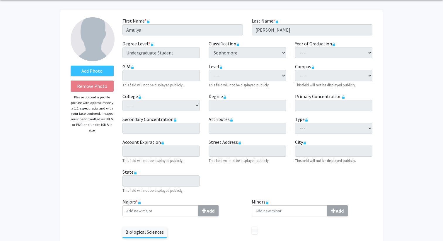
scroll to position [20, 0]
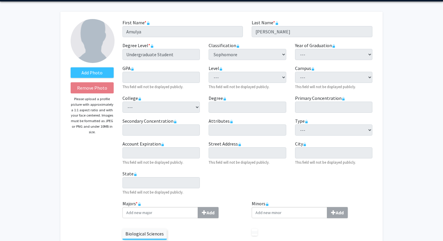
click at [142, 85] on small "This field will not be displayed publicly." at bounding box center [152, 86] width 61 height 5
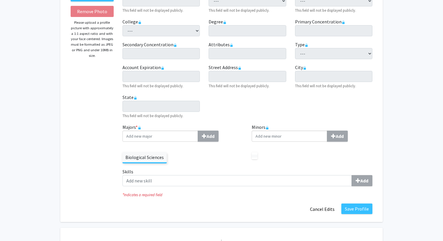
scroll to position [105, 0]
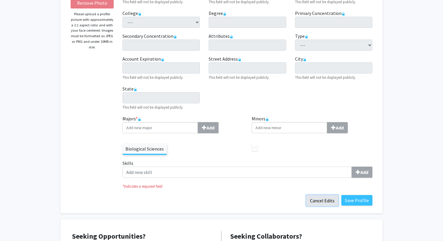
click at [321, 197] on button "Cancel Edits" at bounding box center [322, 200] width 32 height 11
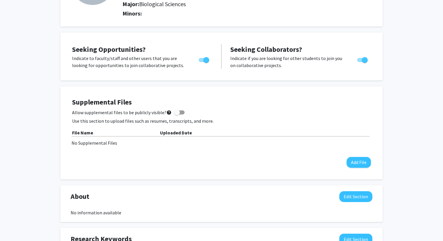
scroll to position [0, 0]
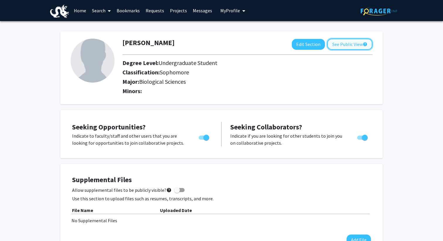
click at [356, 45] on button "See Public View help" at bounding box center [349, 44] width 45 height 11
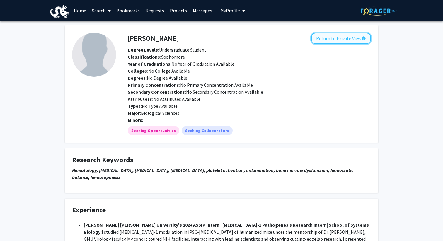
click at [334, 41] on button "Return to Private View help" at bounding box center [341, 38] width 60 height 11
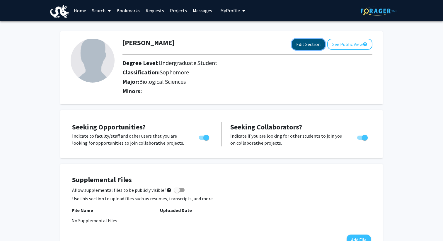
click at [311, 47] on button "Edit Section" at bounding box center [308, 44] width 33 height 11
select select "sophomore"
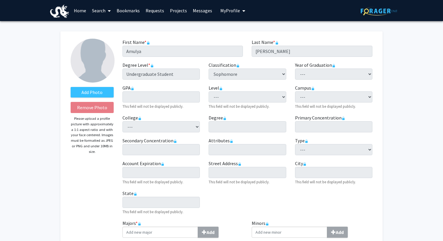
click at [235, 11] on span "My Profile" at bounding box center [230, 11] width 20 height 6
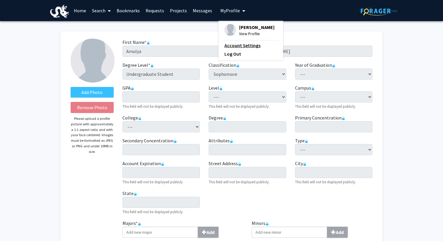
click at [237, 45] on link "Account Settings" at bounding box center [250, 45] width 53 height 7
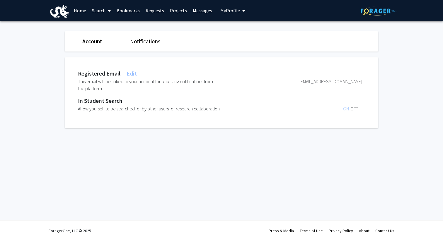
click at [346, 109] on span "ON" at bounding box center [346, 109] width 7 height 6
click at [144, 42] on link "Notifications" at bounding box center [145, 41] width 30 height 7
click at [99, 43] on link "Account" at bounding box center [91, 41] width 19 height 7
click at [227, 11] on span "My Profile" at bounding box center [230, 11] width 20 height 6
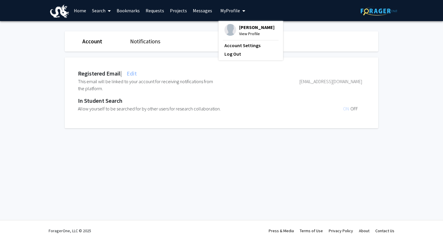
click at [246, 26] on span "[PERSON_NAME]" at bounding box center [256, 27] width 35 height 6
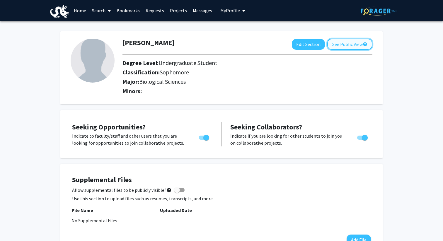
click at [332, 47] on button "See Public View help" at bounding box center [349, 44] width 45 height 11
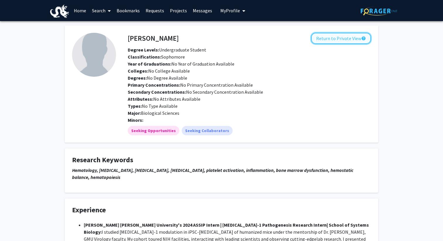
click at [322, 39] on button "Return to Private View help" at bounding box center [341, 38] width 60 height 11
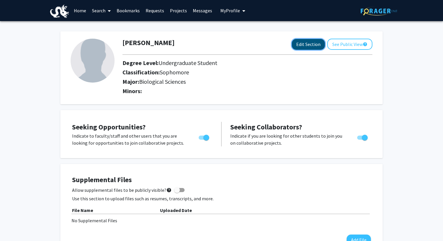
click at [304, 46] on button "Edit Section" at bounding box center [308, 44] width 33 height 11
select select "sophomore"
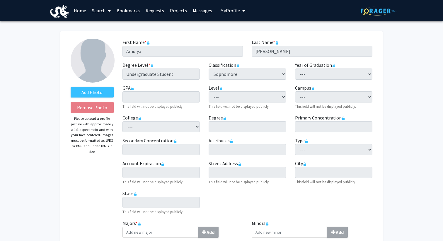
click at [267, 108] on small "This field will not be displayed publicly." at bounding box center [239, 106] width 61 height 5
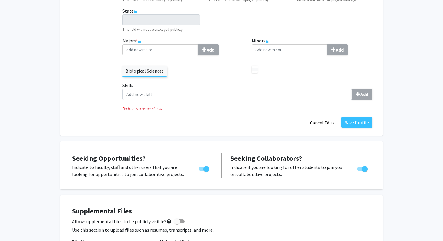
scroll to position [168, 0]
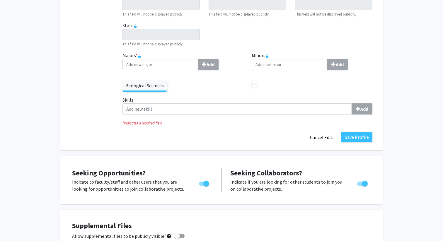
click at [257, 86] on p at bounding box center [255, 84] width 6 height 7
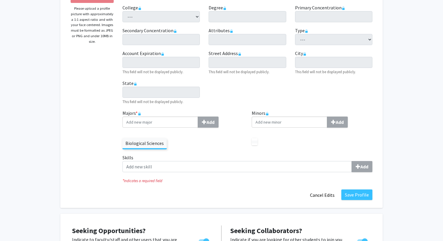
scroll to position [107, 0]
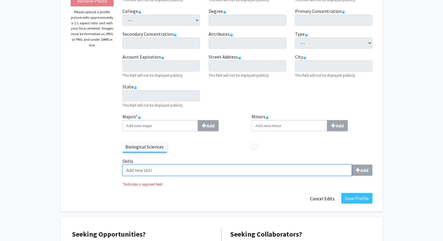
click at [294, 171] on input "Skills Add" at bounding box center [236, 170] width 229 height 11
click at [314, 169] on input "Skills Add" at bounding box center [236, 170] width 229 height 11
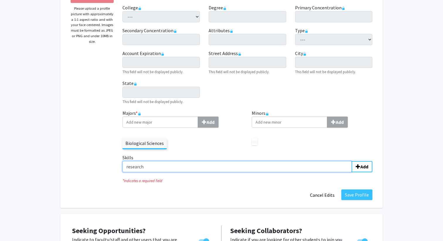
scroll to position [115, 0]
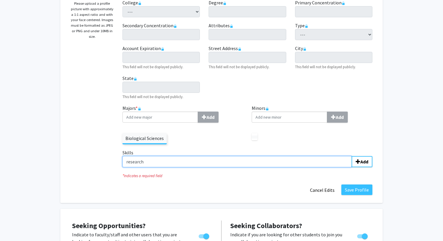
click at [128, 161] on input "research" at bounding box center [236, 161] width 229 height 11
type input "Research"
click at [136, 162] on input "Research" at bounding box center [236, 161] width 229 height 11
type input "Critical Thinking"
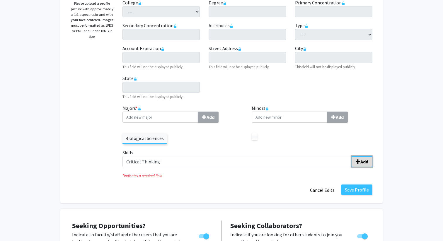
click at [363, 163] on b "Add" at bounding box center [364, 162] width 8 height 6
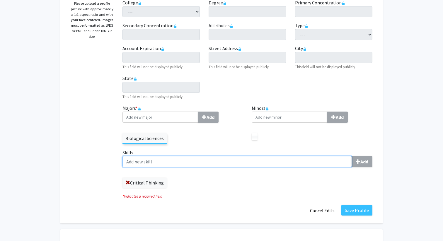
click at [184, 163] on input "Skills Add" at bounding box center [236, 161] width 229 height 11
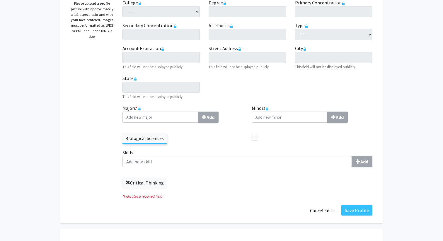
click at [127, 181] on span at bounding box center [127, 182] width 5 height 5
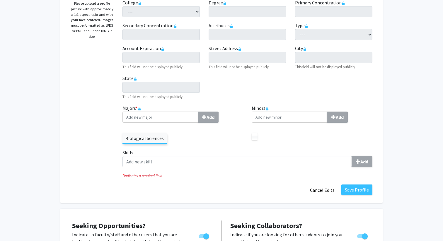
click at [159, 154] on label "Skills Add" at bounding box center [247, 158] width 250 height 18
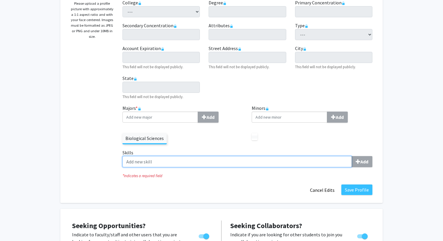
click at [159, 156] on input "Skills Add" at bounding box center [236, 161] width 229 height 11
click at [156, 161] on input "Skills Add" at bounding box center [236, 161] width 229 height 11
type input "Critical Thinking"
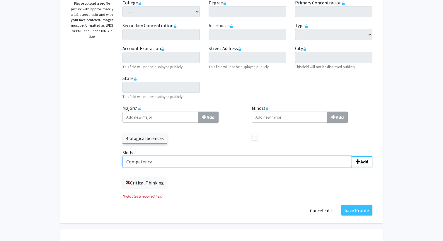
type input "Competency"
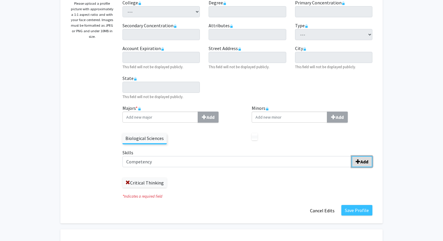
click at [360, 163] on b "Add" at bounding box center [364, 162] width 8 height 6
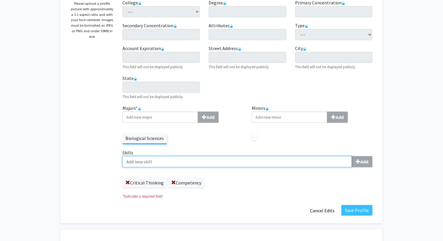
click at [146, 163] on input "Skills Add" at bounding box center [236, 161] width 229 height 11
type input "Analytical"
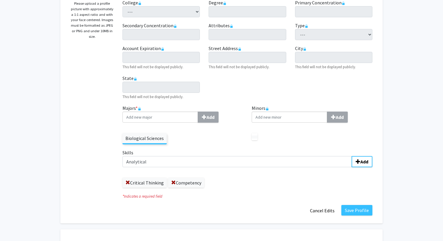
click at [108, 166] on div "Add Photo Remove Photo Please upload a profile picture with approximately a 1:1…" at bounding box center [92, 70] width 52 height 293
click at [370, 162] on button "Add" at bounding box center [362, 161] width 21 height 11
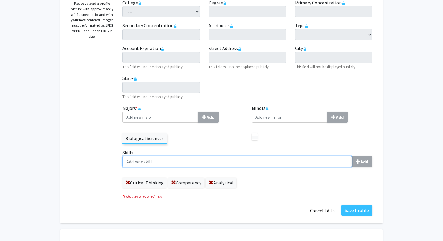
click at [160, 164] on input "Skills Add" at bounding box center [236, 161] width 229 height 11
type input "Communication"
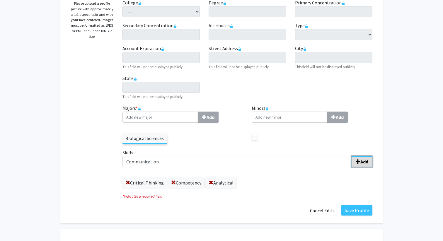
click at [363, 163] on b "Add" at bounding box center [364, 162] width 8 height 6
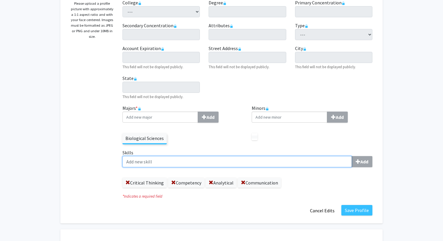
click at [263, 159] on input "Skills Add" at bounding box center [236, 161] width 229 height 11
type input "Writing"
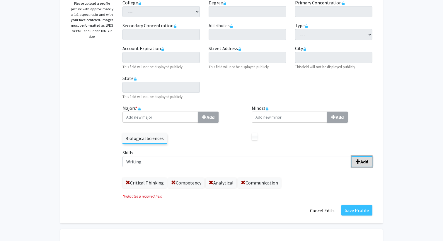
click at [363, 162] on b "Add" at bounding box center [364, 162] width 8 height 6
click at [357, 210] on button "Save Profile" at bounding box center [356, 210] width 31 height 11
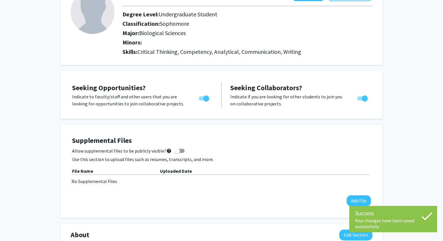
scroll to position [0, 0]
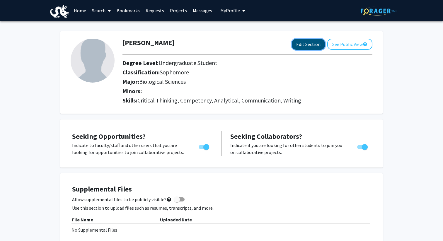
click at [318, 46] on button "Edit Section" at bounding box center [308, 44] width 33 height 11
select select "sophomore"
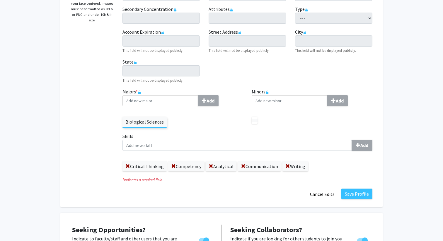
scroll to position [139, 0]
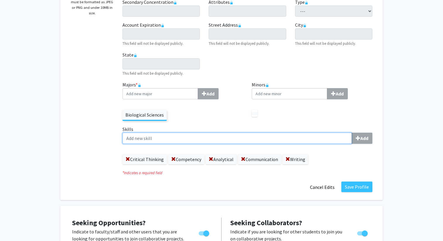
click at [204, 139] on input "Skills Add" at bounding box center [236, 138] width 229 height 11
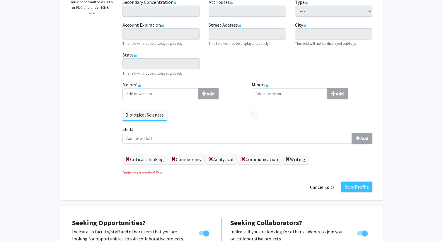
click at [286, 158] on span at bounding box center [287, 159] width 5 height 5
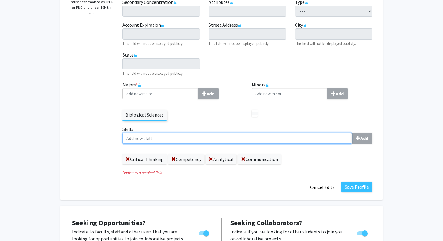
click at [249, 140] on input "Skills Add" at bounding box center [236, 138] width 229 height 11
type input "Data Collection"
type input "Writing"
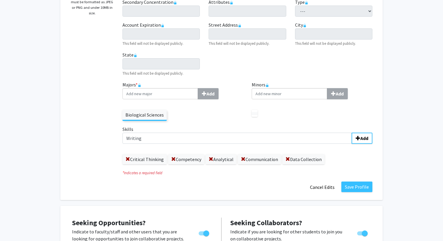
click at [92, 122] on div "Add Photo Remove Photo Please upload a profile picture with approximately a 1:1…" at bounding box center [92, 46] width 52 height 293
click at [367, 137] on b "Add" at bounding box center [364, 138] width 8 height 6
click at [361, 188] on button "Save Profile" at bounding box center [356, 187] width 31 height 11
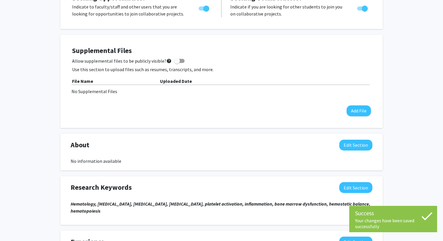
scroll to position [0, 0]
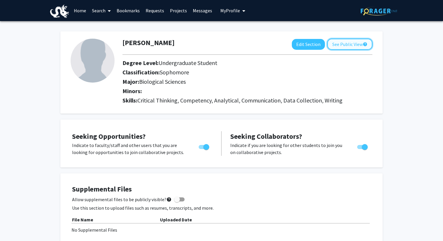
click at [348, 48] on button "See Public View help" at bounding box center [349, 44] width 45 height 11
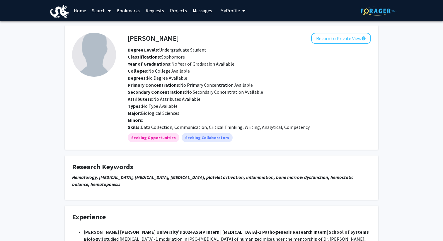
click at [97, 10] on link "Search" at bounding box center [101, 10] width 25 height 21
click at [109, 27] on span "Faculty/Staff" at bounding box center [110, 27] width 43 height 12
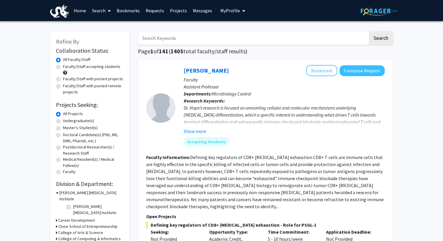
click at [165, 42] on input "Search Keywords" at bounding box center [253, 37] width 230 height 13
type input "blood"
click at [369, 31] on button "Search" at bounding box center [381, 37] width 24 height 13
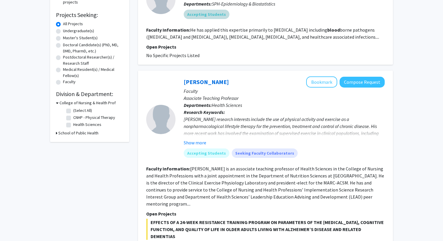
scroll to position [98, 0]
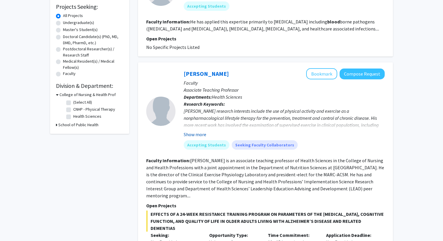
click at [198, 134] on button "Show more" at bounding box center [195, 134] width 23 height 7
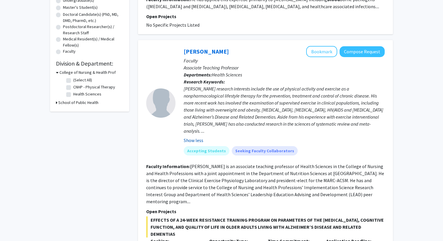
scroll to position [121, 0]
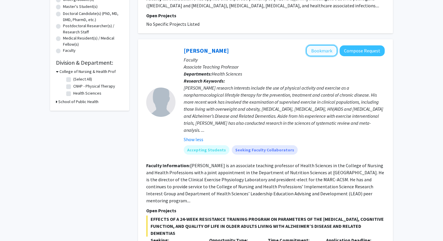
click at [329, 54] on button "Bookmark" at bounding box center [321, 50] width 31 height 11
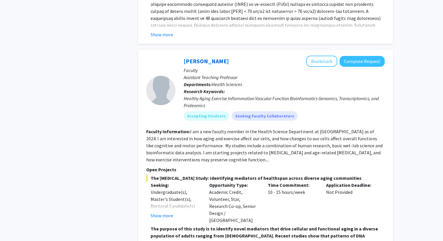
scroll to position [618, 0]
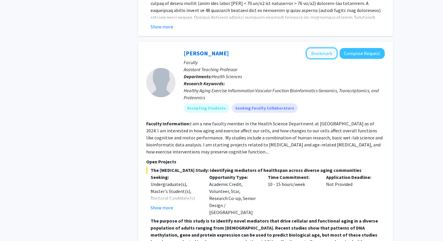
click at [314, 48] on button "Bookmark" at bounding box center [321, 53] width 31 height 11
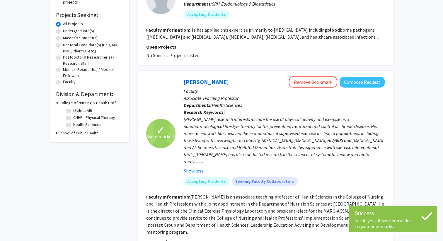
scroll to position [0, 0]
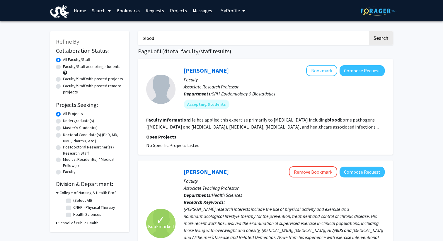
click at [236, 12] on span "My Profile" at bounding box center [230, 11] width 20 height 6
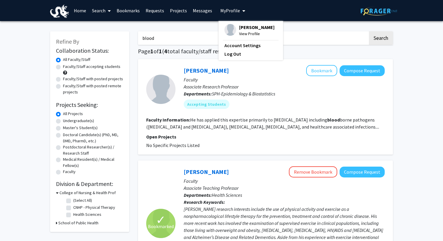
click at [246, 28] on span "[PERSON_NAME]" at bounding box center [256, 27] width 35 height 6
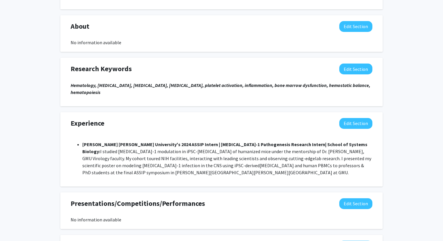
scroll to position [226, 0]
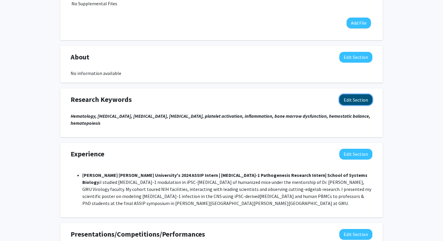
click at [350, 96] on button "Edit Section" at bounding box center [355, 99] width 33 height 11
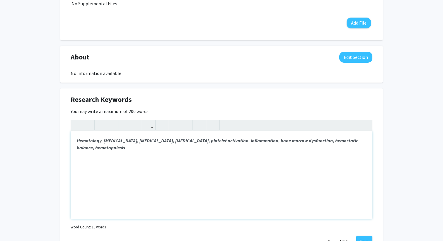
click at [150, 142] on em "Hematology, [MEDICAL_DATA], [MEDICAL_DATA], [MEDICAL_DATA], platelet activation…" at bounding box center [217, 144] width 281 height 13
paste div "Note to users with screen readers: Please deactivate our accessibility plugin f…"
type textarea "<p>Hematology, [MEDICAL_DATA], platelet activation, hematopoiesis, immune homeo…"
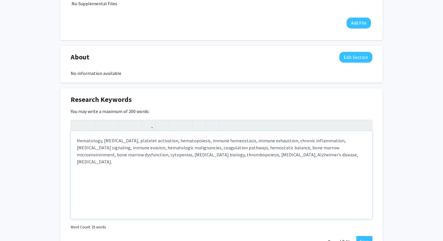
click at [131, 145] on p "Hematology, [MEDICAL_DATA], platelet activation, hematopoiesis, immune homeosta…" at bounding box center [221, 151] width 289 height 28
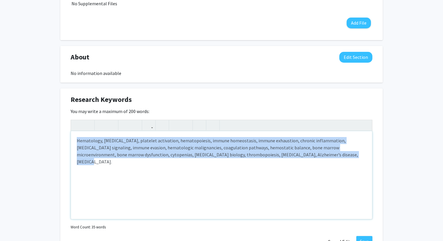
click at [131, 145] on p "Hematology, [MEDICAL_DATA], platelet activation, hematopoiesis, immune homeosta…" at bounding box center [221, 151] width 289 height 28
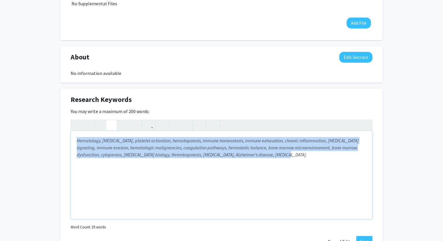
click at [111, 123] on icon "button" at bounding box center [111, 125] width 5 height 10
type textarea "<p><em><strong>Hematology, [MEDICAL_DATA], platelet activation, hematopoiesis, …"
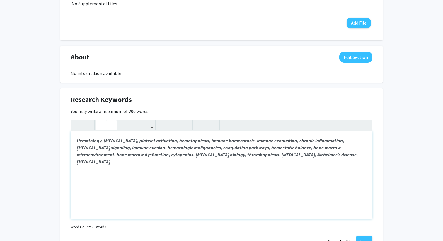
click at [105, 124] on button "button" at bounding box center [101, 125] width 10 height 10
click at [330, 156] on p "Hematology, [MEDICAL_DATA], platelet activation, hematopoiesis, immune homeosta…" at bounding box center [221, 151] width 289 height 28
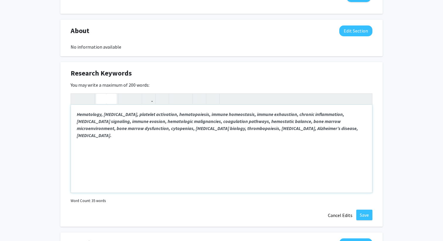
scroll to position [278, 0]
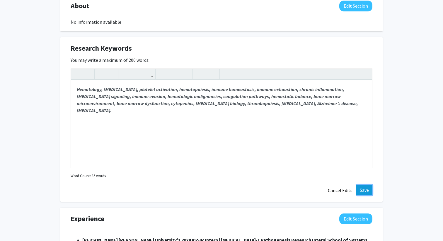
click at [366, 193] on button "Save" at bounding box center [364, 190] width 16 height 11
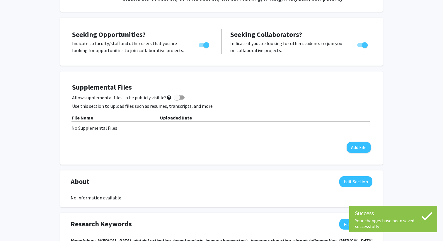
scroll to position [0, 0]
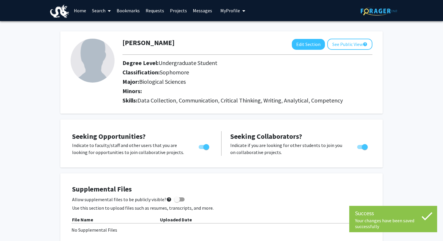
click at [102, 10] on link "Search" at bounding box center [101, 10] width 25 height 21
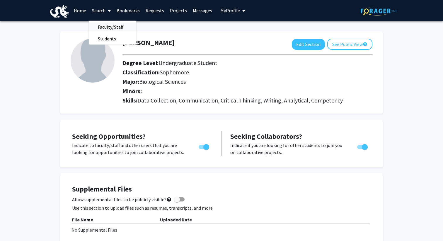
click at [109, 27] on span "Faculty/Staff" at bounding box center [110, 27] width 43 height 12
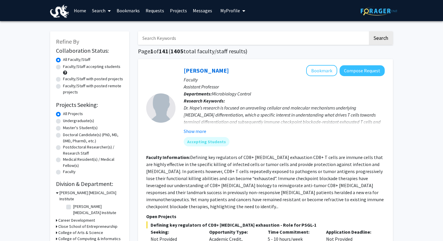
click at [172, 34] on input "Search Keywords" at bounding box center [253, 37] width 230 height 13
click at [163, 36] on input "[MEDICAL_DATA]" at bounding box center [253, 37] width 230 height 13
paste input "'"
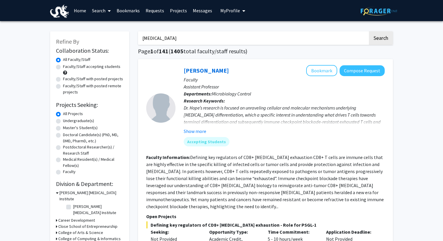
type input "[MEDICAL_DATA]"
click at [369, 31] on button "Search" at bounding box center [381, 37] width 24 height 13
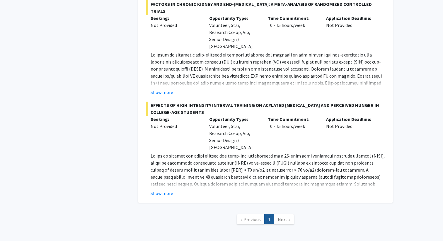
scroll to position [965, 0]
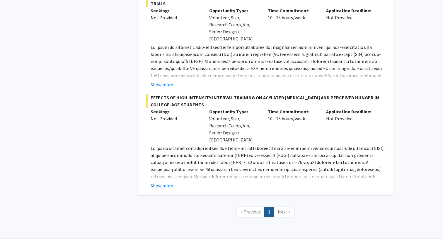
click at [286, 209] on span "Next »" at bounding box center [284, 212] width 13 height 6
click at [248, 209] on span "« Previous" at bounding box center [251, 212] width 20 height 6
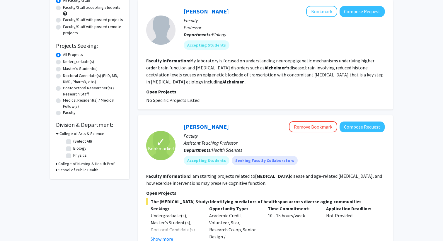
scroll to position [0, 0]
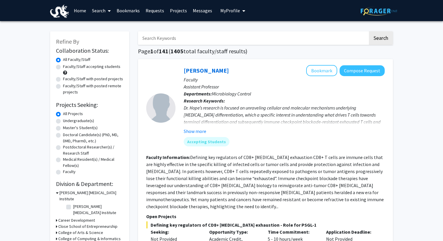
type input "[MEDICAL_DATA]"
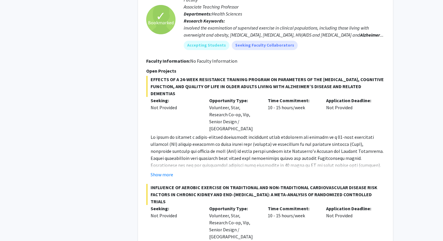
scroll to position [774, 0]
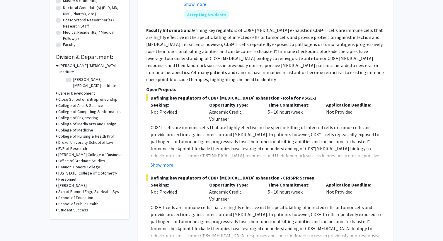
scroll to position [127, 0]
click at [65, 103] on h3 "College of Arts & Science" at bounding box center [80, 106] width 45 height 6
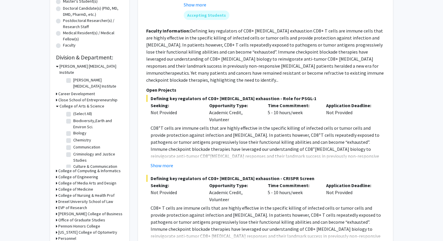
click at [73, 130] on label "Biology" at bounding box center [79, 133] width 13 height 6
click at [73, 130] on input "Biology" at bounding box center [75, 132] width 4 height 4
checkbox input "true"
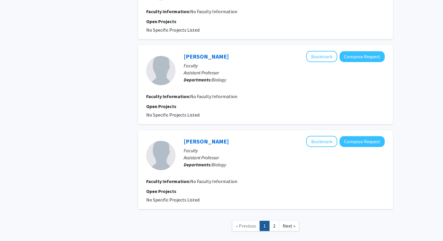
scroll to position [884, 0]
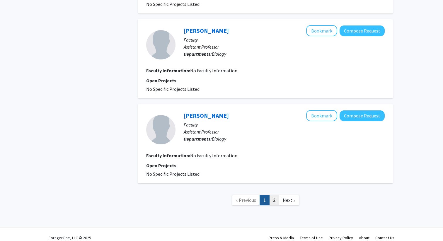
click at [274, 195] on link "2" at bounding box center [274, 200] width 10 height 10
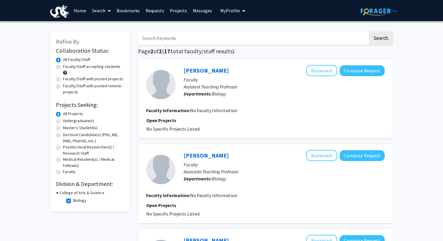
click at [132, 14] on link "Bookmarks" at bounding box center [128, 10] width 29 height 21
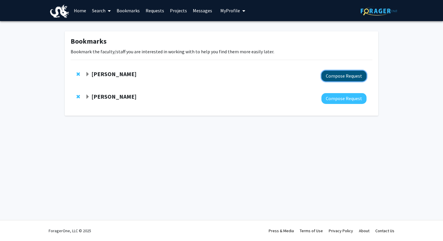
click at [334, 74] on button "Compose Request" at bounding box center [343, 76] width 45 height 11
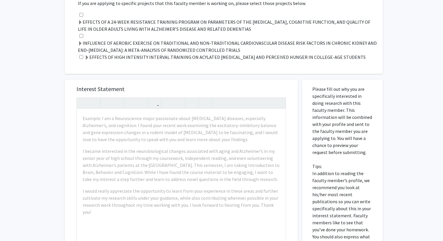
scroll to position [268, 0]
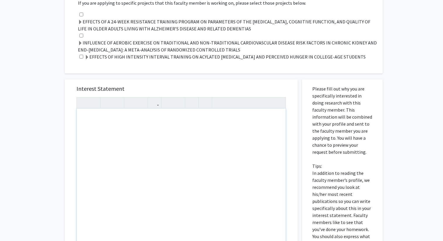
click at [128, 122] on div "Note to users with screen readers: Please press Alt+0 or Option+0 to deactivate…" at bounding box center [181, 176] width 209 height 134
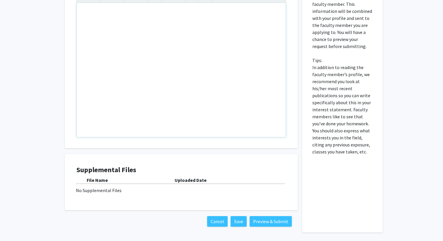
scroll to position [384, 0]
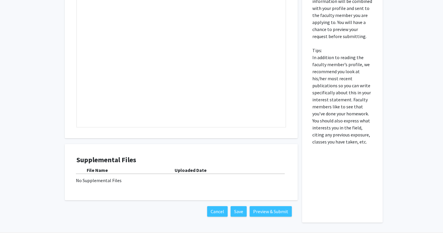
click at [215, 200] on div "Cancel Save Preview & Submit" at bounding box center [181, 211] width 233 height 22
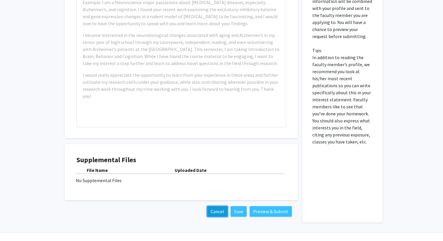
click at [215, 206] on button "Cancel" at bounding box center [217, 211] width 21 height 11
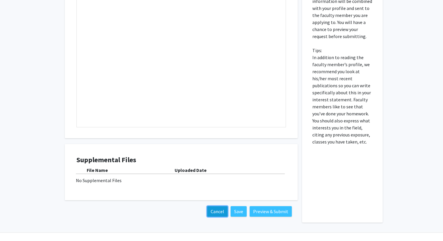
click at [217, 206] on button "Cancel" at bounding box center [217, 211] width 21 height 11
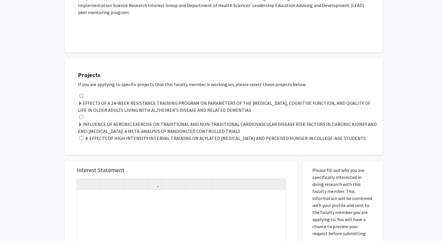
scroll to position [0, 0]
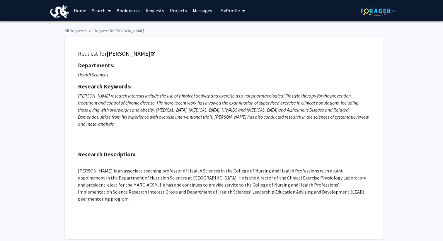
click at [128, 14] on link "Bookmarks" at bounding box center [128, 10] width 29 height 21
